Goal: Task Accomplishment & Management: Use online tool/utility

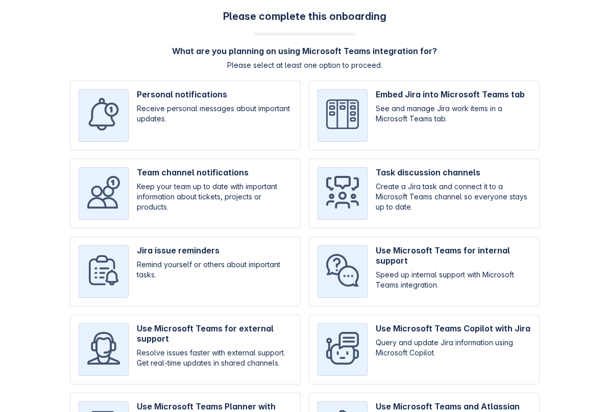
click at [484, 199] on input "checkbox" at bounding box center [424, 194] width 231 height 70
checkbox input "true"
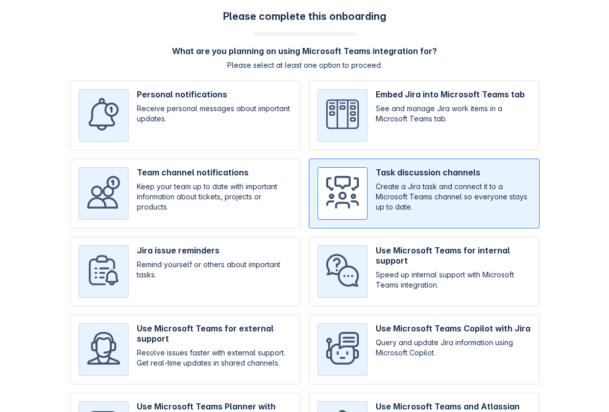
click at [459, 262] on input "checkbox" at bounding box center [424, 272] width 231 height 70
checkbox input "true"
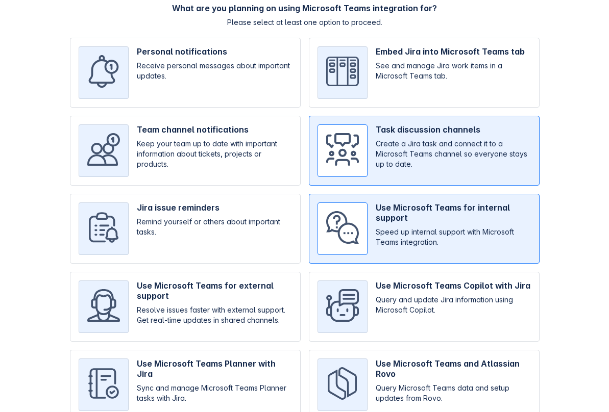
scroll to position [87, 0]
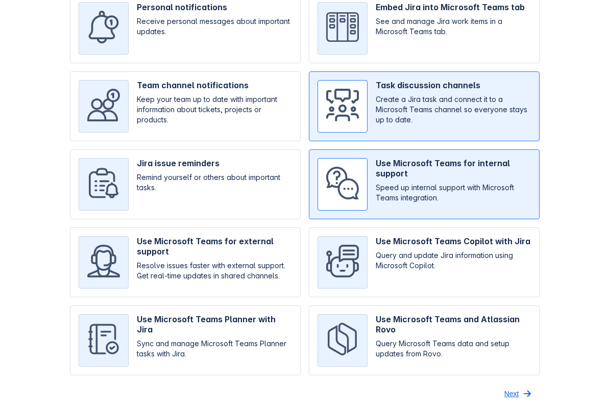
click at [511, 391] on span "Next" at bounding box center [511, 394] width 15 height 16
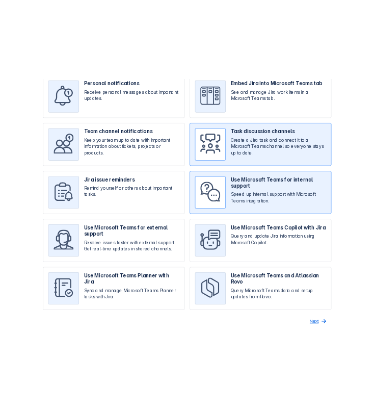
scroll to position [0, 0]
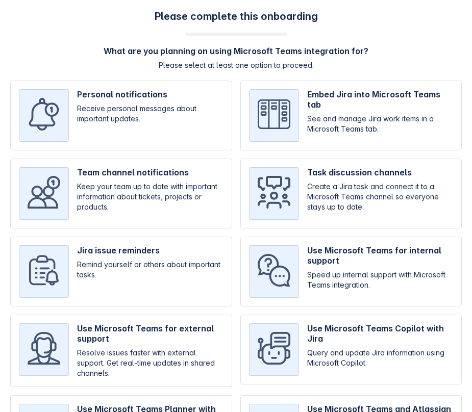
click at [351, 216] on input "checkbox" at bounding box center [351, 194] width 222 height 70
checkbox input "true"
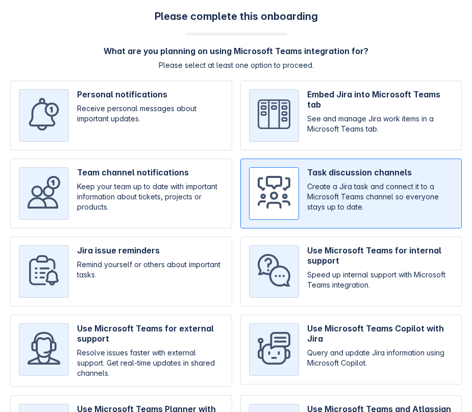
click at [335, 246] on input "checkbox" at bounding box center [351, 272] width 222 height 70
checkbox input "true"
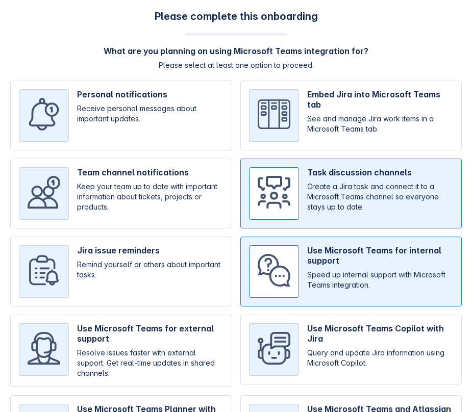
scroll to position [90, 0]
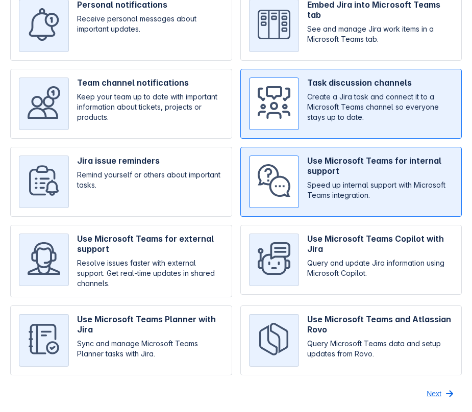
click at [439, 397] on span "Next" at bounding box center [433, 394] width 15 height 16
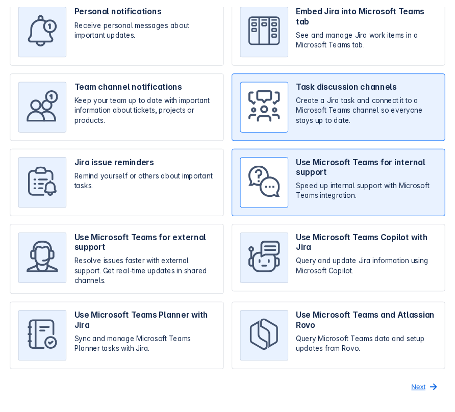
scroll to position [0, 0]
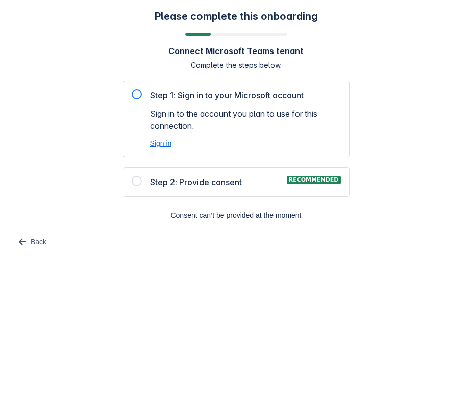
click at [161, 146] on span "Sign in" at bounding box center [161, 143] width 22 height 10
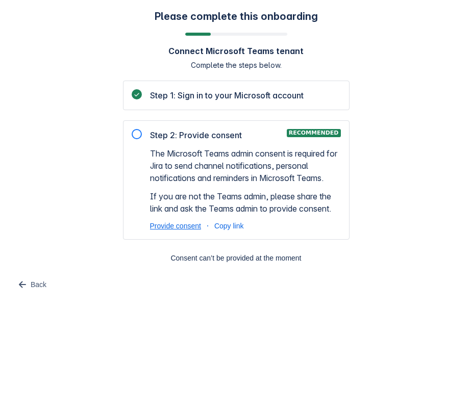
click at [168, 225] on span "Provide consent" at bounding box center [175, 226] width 51 height 10
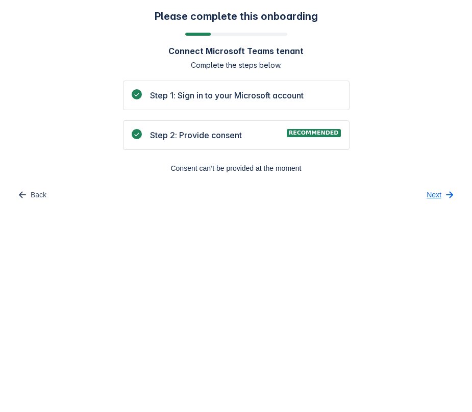
click at [435, 196] on span "Next" at bounding box center [433, 195] width 15 height 16
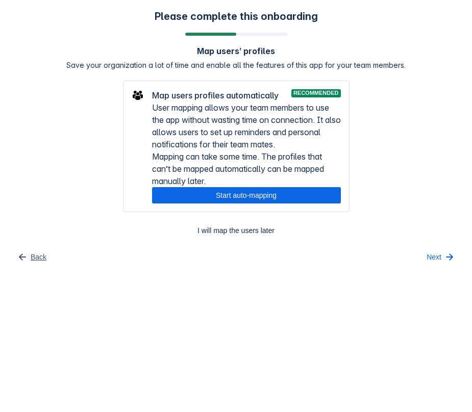
click at [35, 256] on span "Back" at bounding box center [39, 257] width 16 height 16
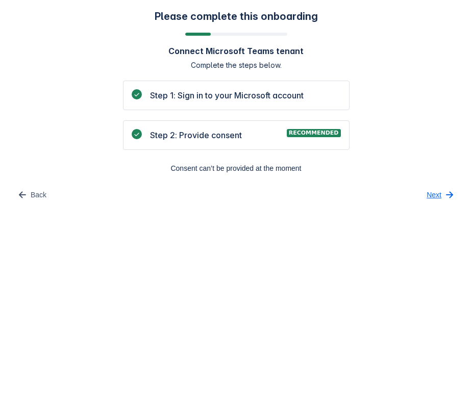
click at [444, 197] on span "button" at bounding box center [449, 195] width 12 height 12
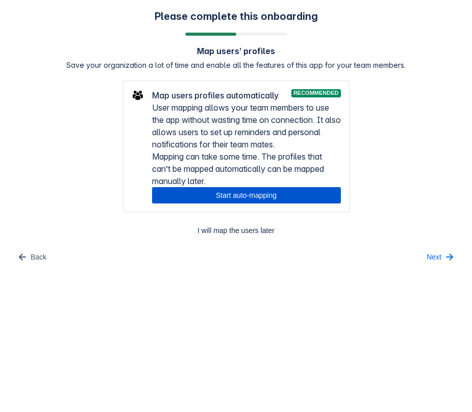
click at [277, 195] on span "Start auto-mapping" at bounding box center [246, 195] width 176 height 16
click at [244, 193] on span "Start auto-mapping" at bounding box center [246, 195] width 176 height 16
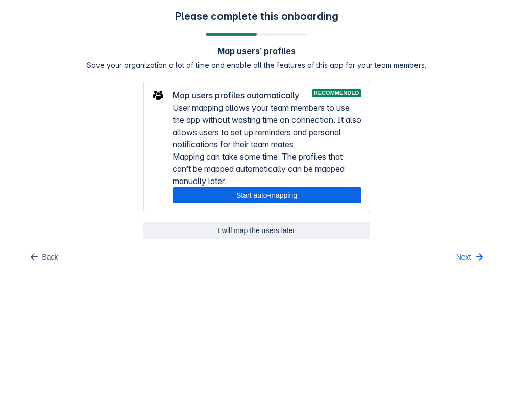
click at [260, 233] on span "I will map the users later" at bounding box center [256, 230] width 214 height 16
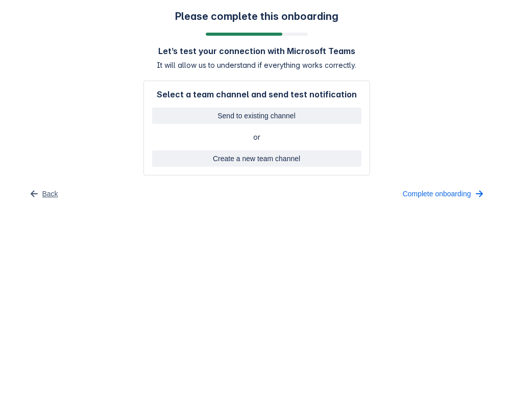
click at [43, 192] on span "Back" at bounding box center [50, 194] width 16 height 16
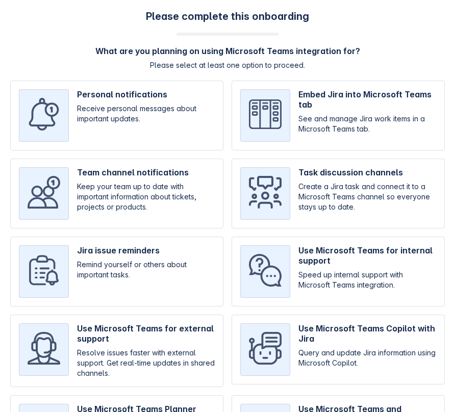
click at [271, 186] on input "checkbox" at bounding box center [338, 194] width 213 height 70
checkbox input "true"
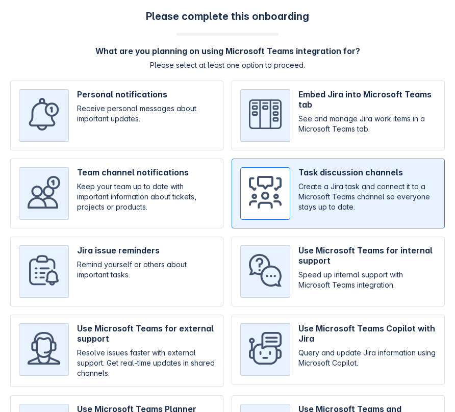
click at [278, 259] on input "checkbox" at bounding box center [338, 272] width 213 height 70
checkbox input "true"
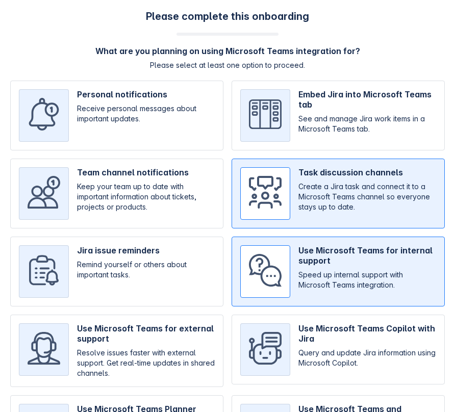
scroll to position [90, 0]
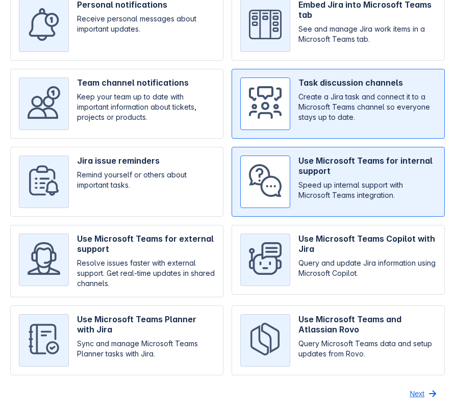
click at [416, 397] on span "Next" at bounding box center [417, 394] width 15 height 16
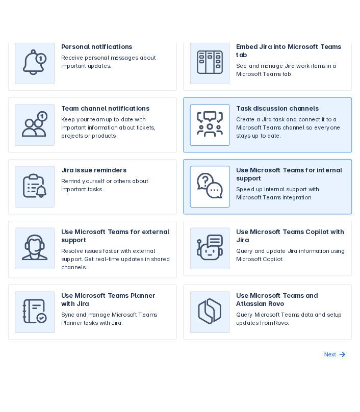
scroll to position [0, 0]
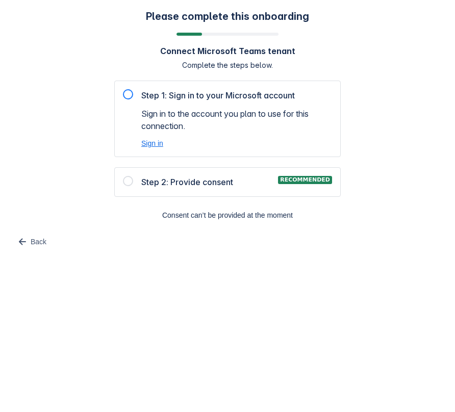
click at [157, 141] on span "Sign in" at bounding box center [152, 143] width 22 height 10
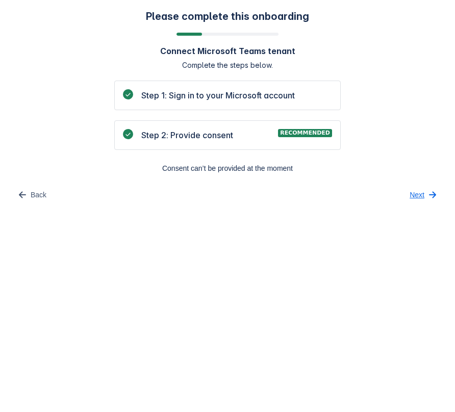
click at [414, 196] on span "Next" at bounding box center [417, 195] width 15 height 16
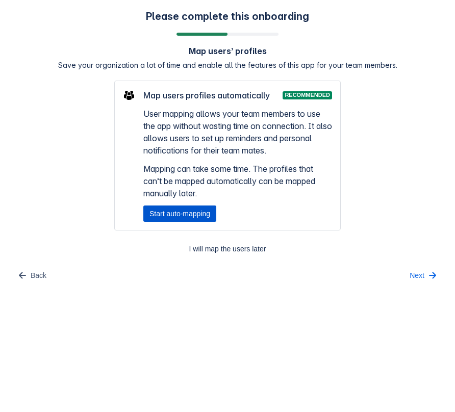
click at [193, 213] on span "Start auto-mapping" at bounding box center [179, 214] width 61 height 16
click at [183, 217] on span "Start auto-mapping" at bounding box center [179, 214] width 61 height 16
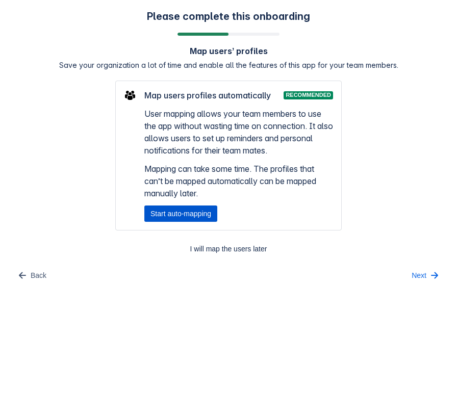
click at [168, 210] on span "Start auto-mapping" at bounding box center [180, 214] width 61 height 16
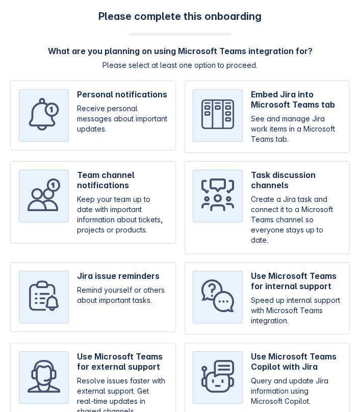
click at [274, 193] on input "checkbox" at bounding box center [267, 207] width 166 height 93
checkbox input "true"
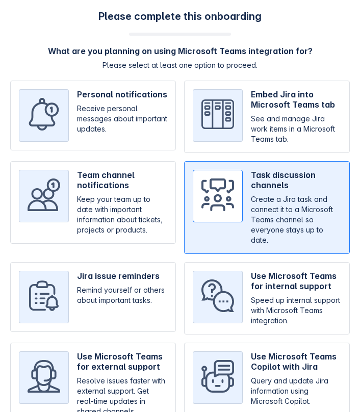
click at [275, 283] on input "checkbox" at bounding box center [267, 298] width 166 height 72
checkbox input "true"
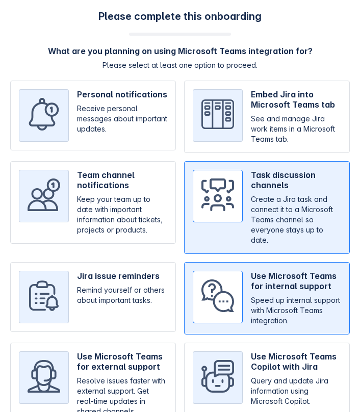
scroll to position [120, 0]
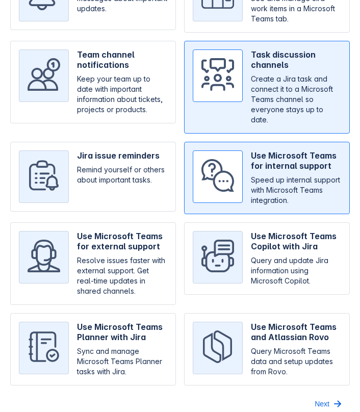
click at [325, 396] on span "Next" at bounding box center [322, 404] width 15 height 16
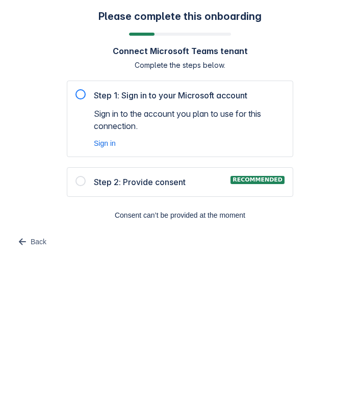
scroll to position [0, 0]
click at [103, 137] on div "Step 1: Sign in to your Microsoft account Sign in to the account you plan to us…" at bounding box center [189, 118] width 191 height 59
click at [103, 140] on span "Sign in" at bounding box center [105, 143] width 22 height 10
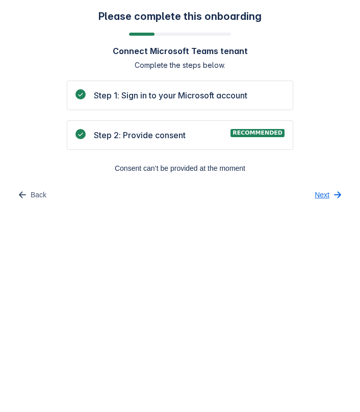
click at [324, 196] on span "Next" at bounding box center [322, 195] width 15 height 16
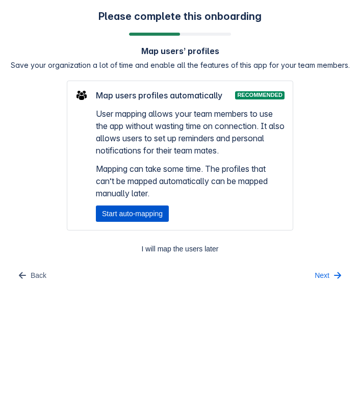
click at [163, 210] on span "Start auto-mapping" at bounding box center [132, 214] width 61 height 16
click at [122, 213] on span "Start auto-mapping" at bounding box center [132, 214] width 61 height 16
click at [148, 215] on span "Start auto-mapping" at bounding box center [132, 214] width 61 height 16
click at [129, 210] on span "Start auto-mapping" at bounding box center [132, 214] width 61 height 16
click at [161, 216] on span "Start auto-mapping" at bounding box center [132, 214] width 61 height 16
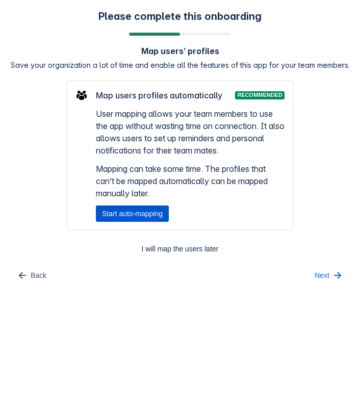
click at [143, 215] on span "Start auto-mapping" at bounding box center [132, 214] width 61 height 16
click at [145, 211] on span "Start auto-mapping" at bounding box center [132, 214] width 61 height 16
click at [155, 216] on span "Start auto-mapping" at bounding box center [132, 214] width 61 height 16
